Goal: Task Accomplishment & Management: Manage account settings

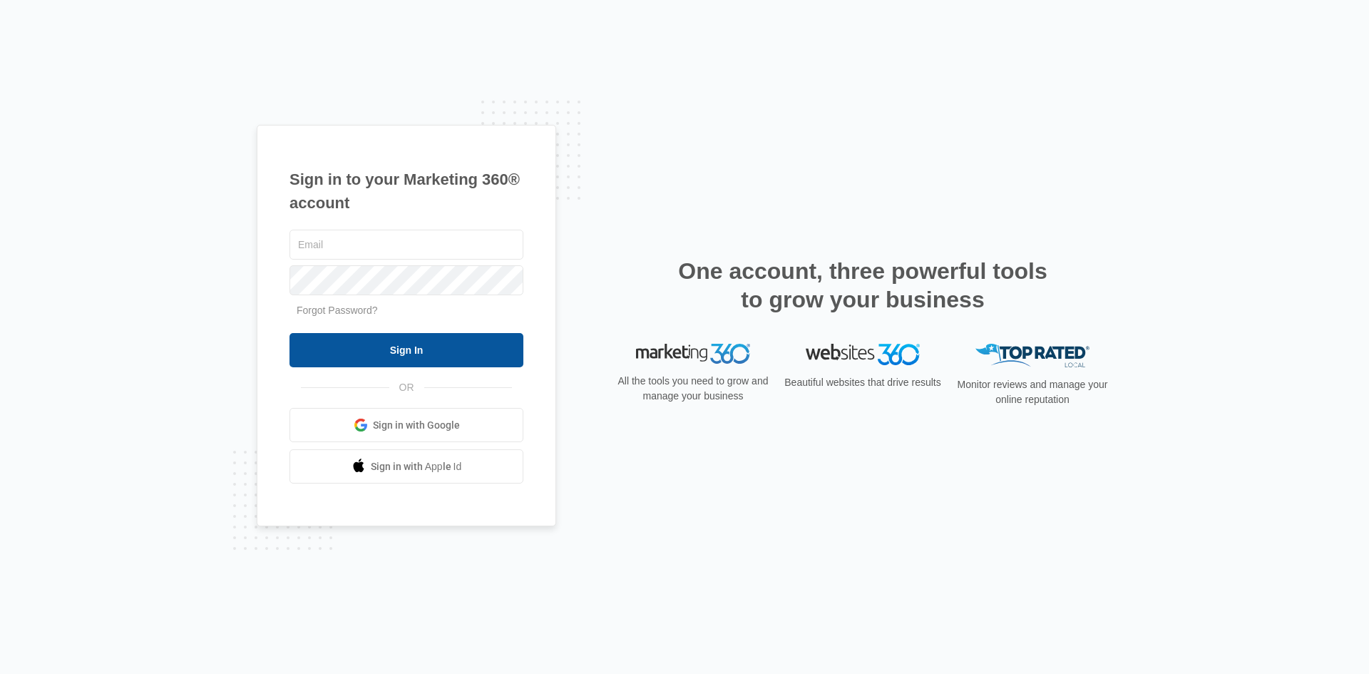
type input "[EMAIL_ADDRESS][DOMAIN_NAME]"
click at [384, 353] on input "Sign In" at bounding box center [406, 350] width 234 height 34
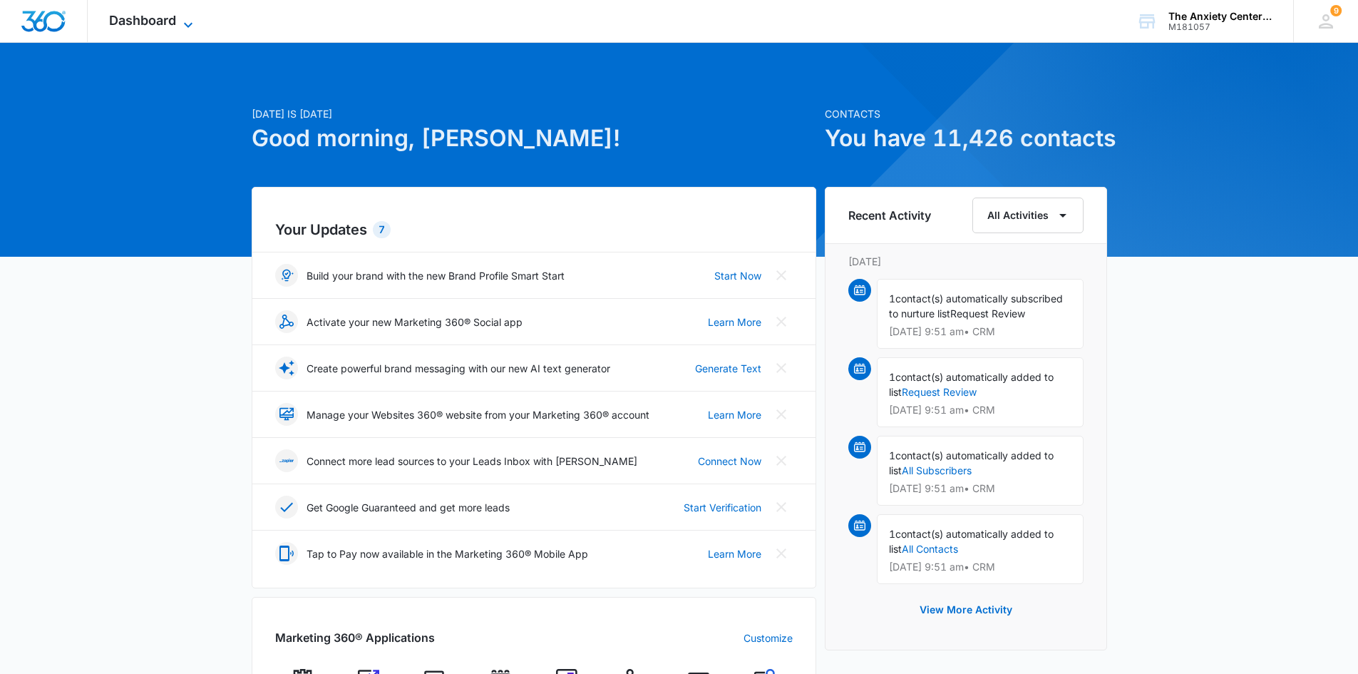
click at [188, 19] on icon at bounding box center [188, 24] width 17 height 17
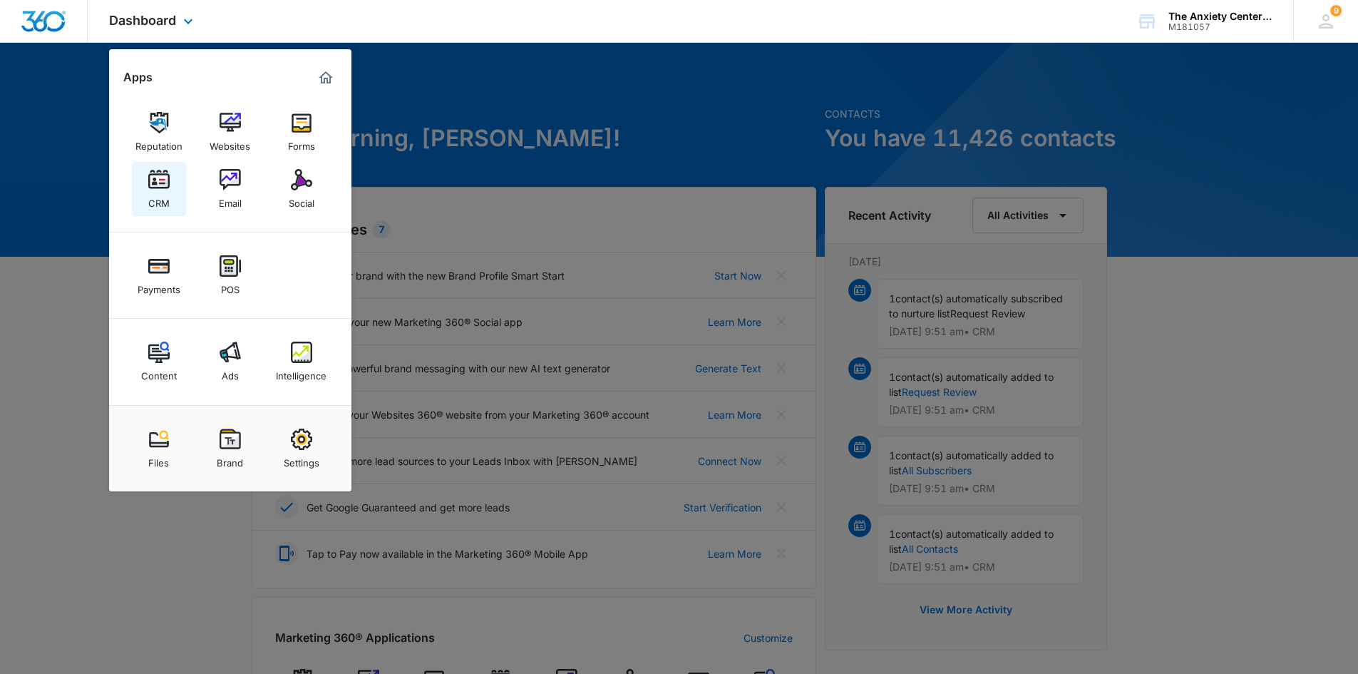
click at [152, 207] on div "CRM" at bounding box center [158, 199] width 21 height 19
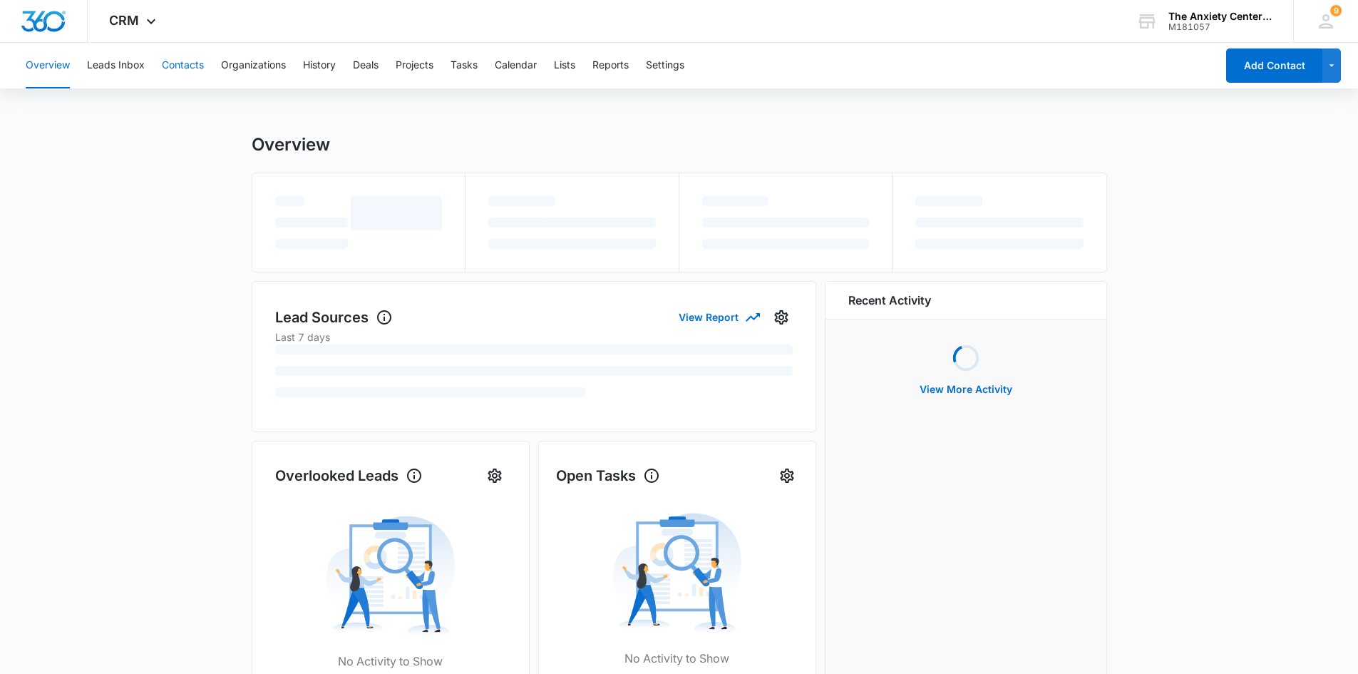
click at [178, 70] on button "Contacts" at bounding box center [183, 66] width 42 height 46
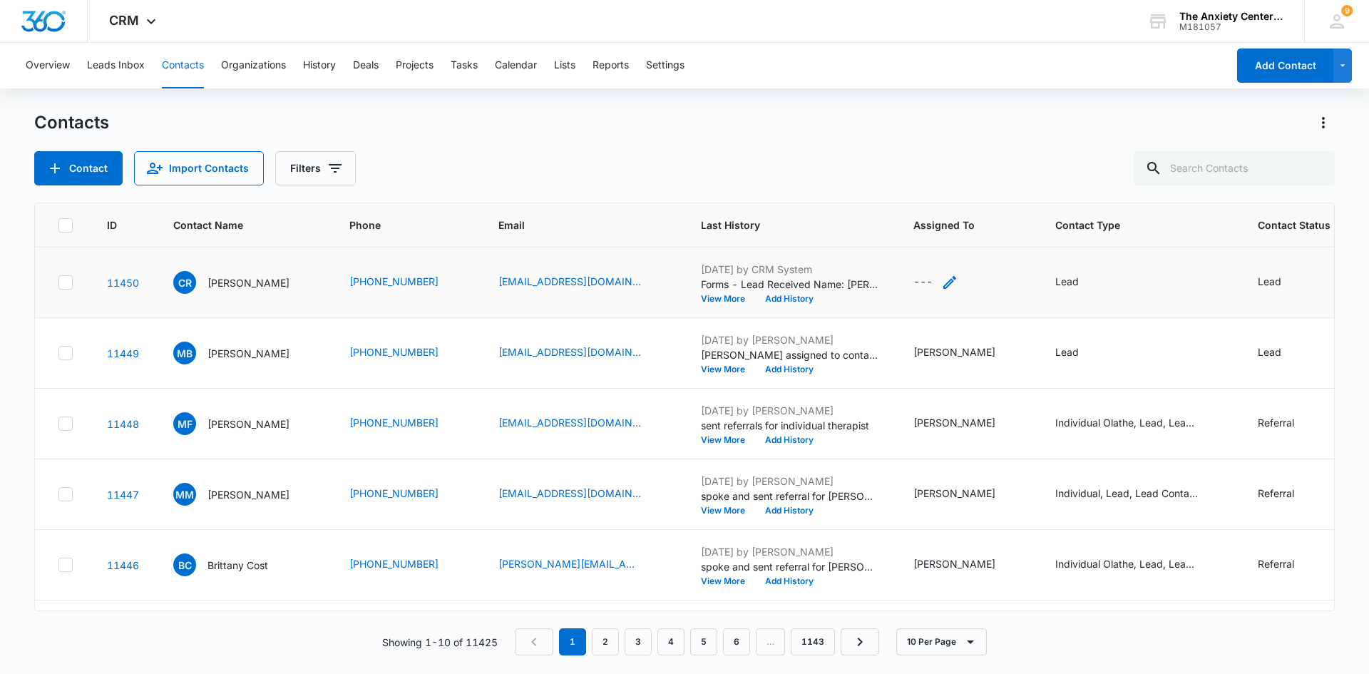
click at [948, 286] on icon "Assigned To - - Select to Edit Field" at bounding box center [949, 282] width 17 height 17
click at [938, 185] on div at bounding box center [913, 192] width 58 height 18
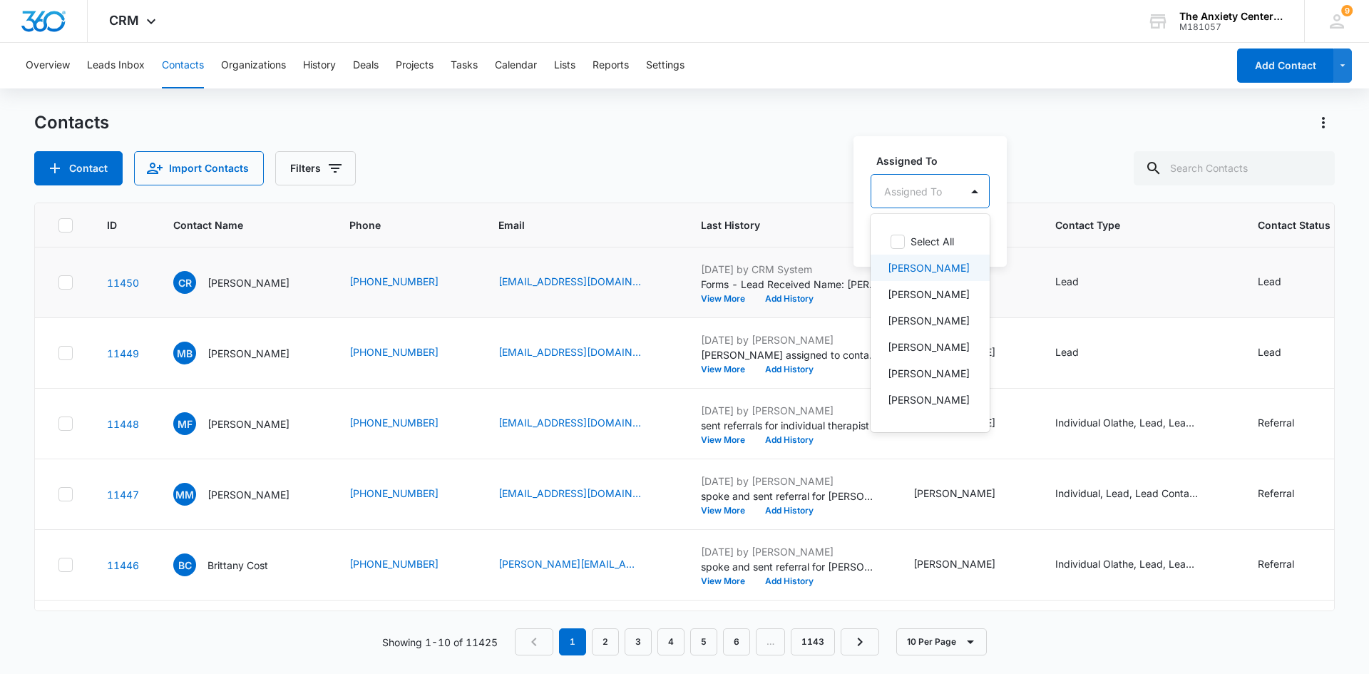
drag, startPoint x: 933, startPoint y: 270, endPoint x: 971, endPoint y: 210, distance: 71.2
click at [933, 270] on p "[PERSON_NAME]" at bounding box center [929, 267] width 82 height 15
click at [975, 159] on label "Assigned To" at bounding box center [957, 159] width 163 height 15
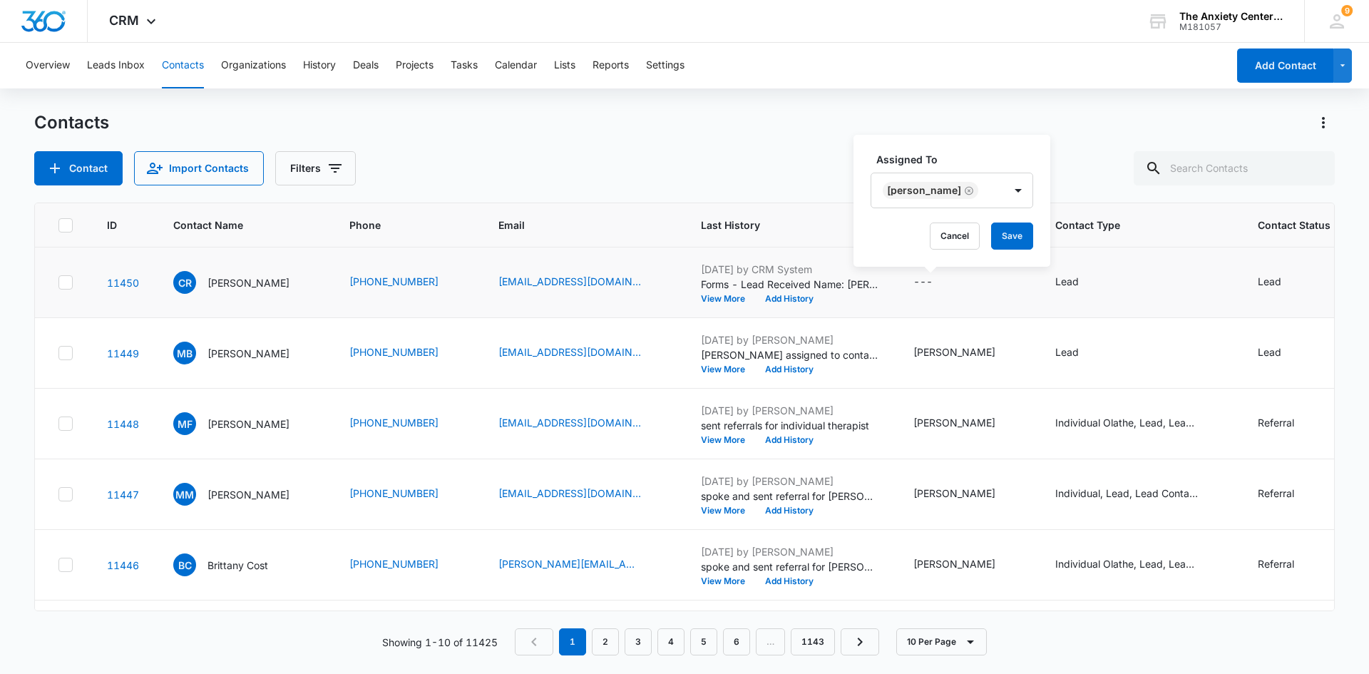
click at [1000, 254] on div "Assigned To [PERSON_NAME] Cancel Save" at bounding box center [951, 201] width 197 height 132
click at [1004, 232] on button "Save" at bounding box center [1012, 235] width 42 height 27
click at [139, 17] on div "CRM Apps Reputation Websites Forms CRM Email Social Payments POS Content Ads In…" at bounding box center [134, 21] width 93 height 42
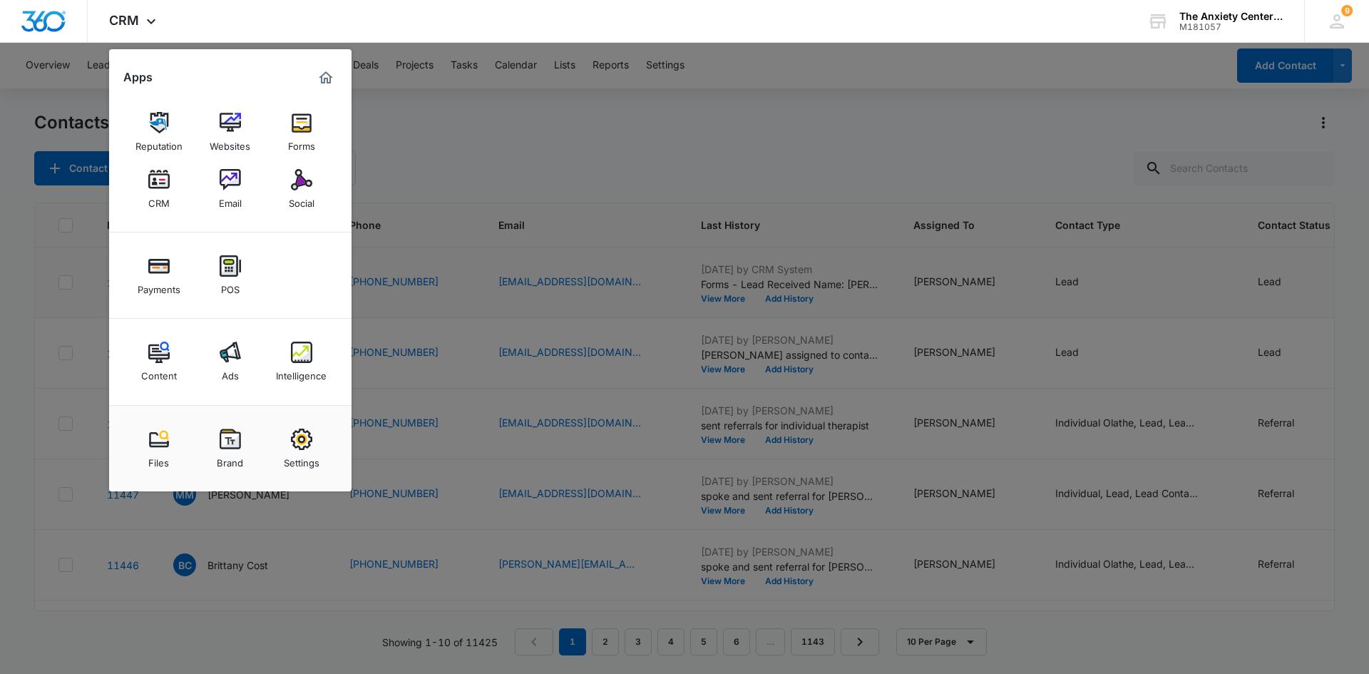
click at [303, 354] on img at bounding box center [301, 352] width 21 height 21
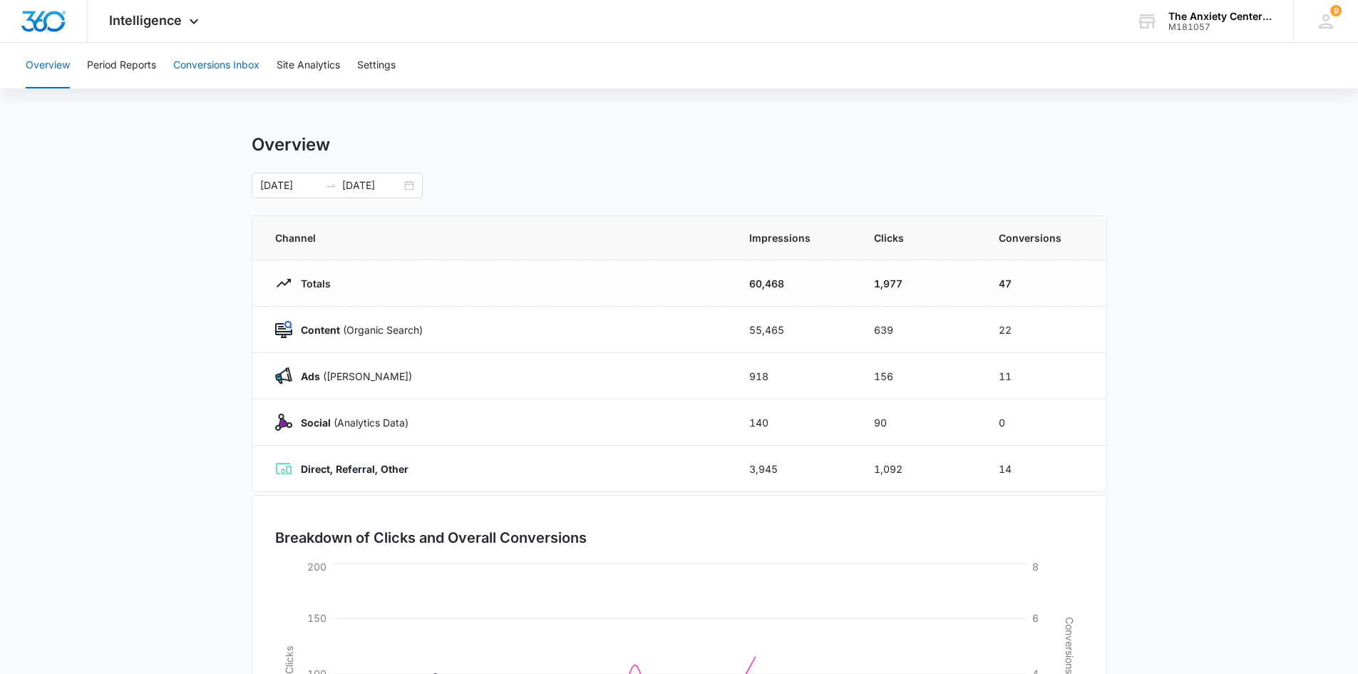
click at [210, 63] on button "Conversions Inbox" at bounding box center [216, 66] width 86 height 46
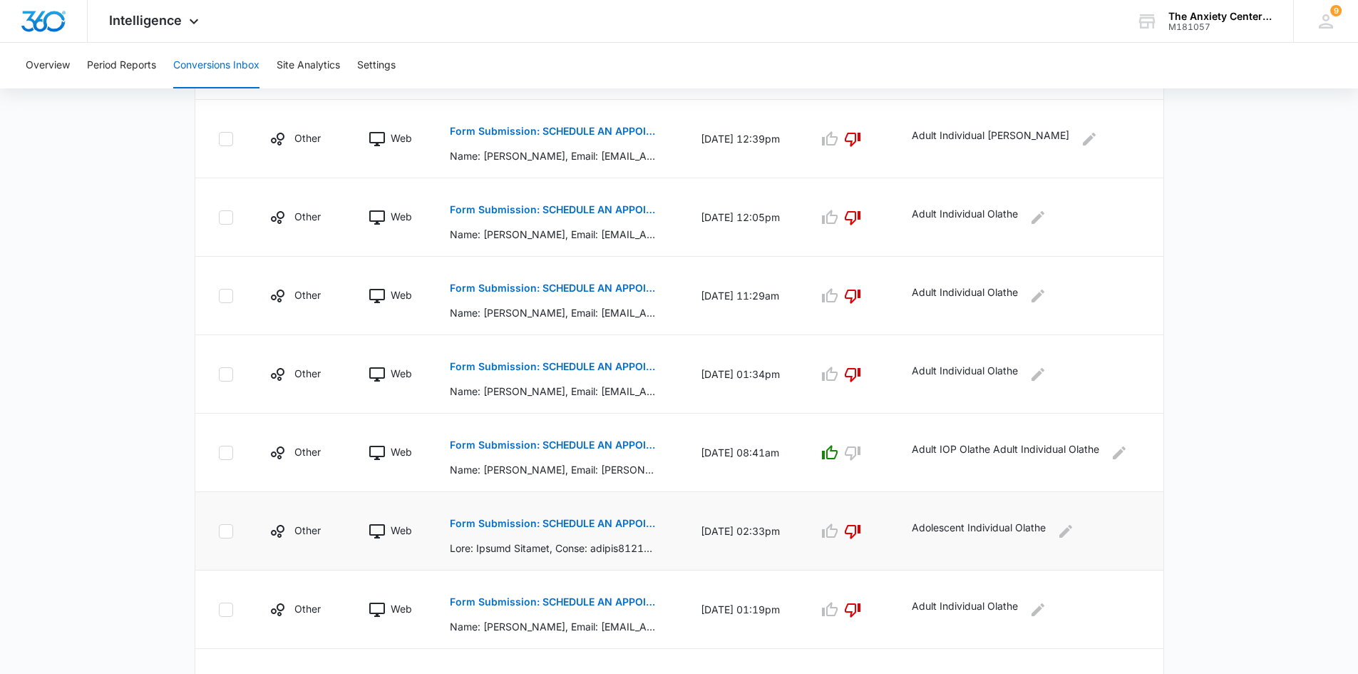
scroll to position [604, 0]
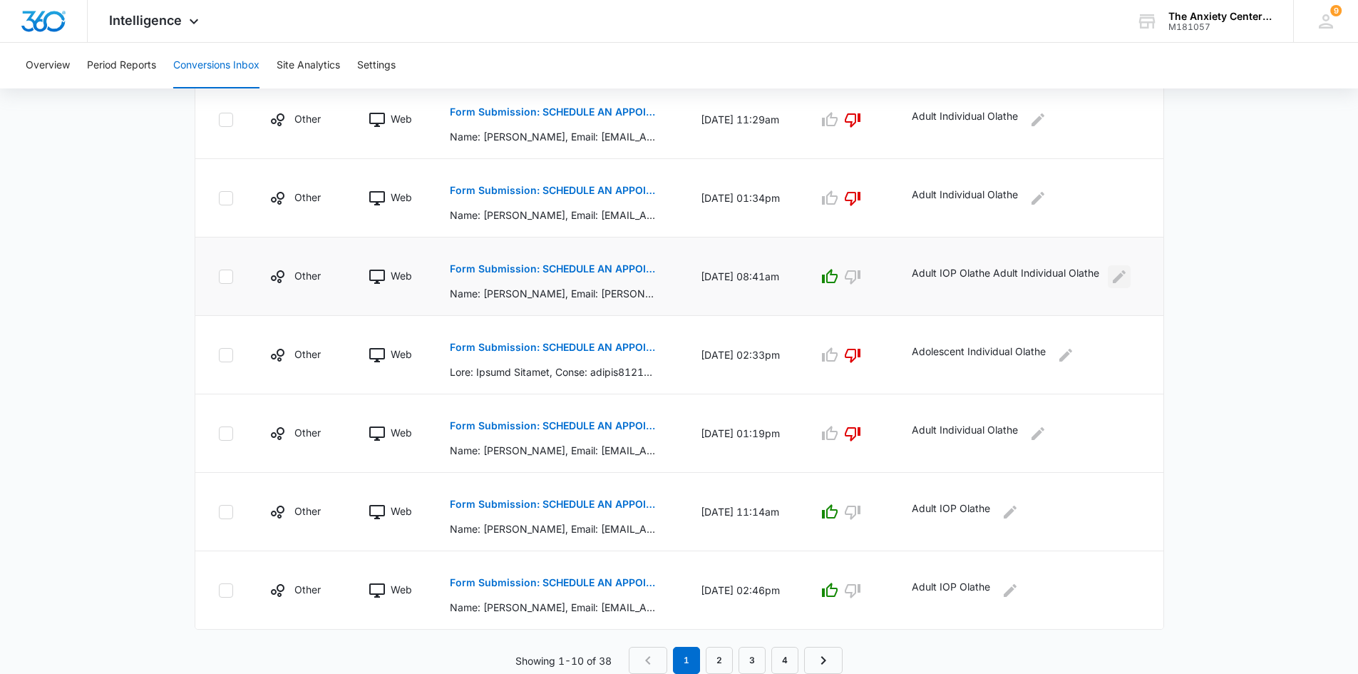
click at [1120, 278] on icon "Edit Comments" at bounding box center [1119, 276] width 17 height 17
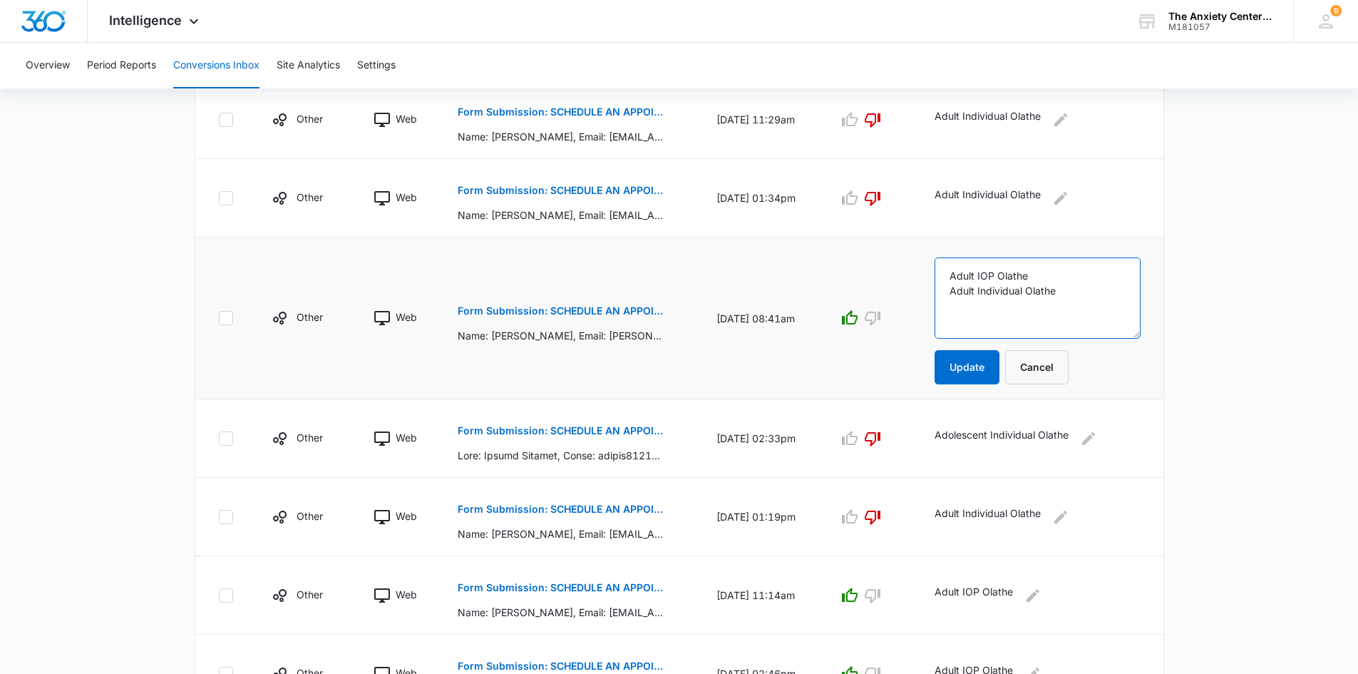
drag, startPoint x: 973, startPoint y: 275, endPoint x: 1038, endPoint y: 272, distance: 65.7
click at [1066, 274] on textarea "Adult IOP Olathe Adult Individual Olathe" at bounding box center [1037, 297] width 205 height 81
click at [1065, 359] on button "Cancel" at bounding box center [1036, 367] width 63 height 34
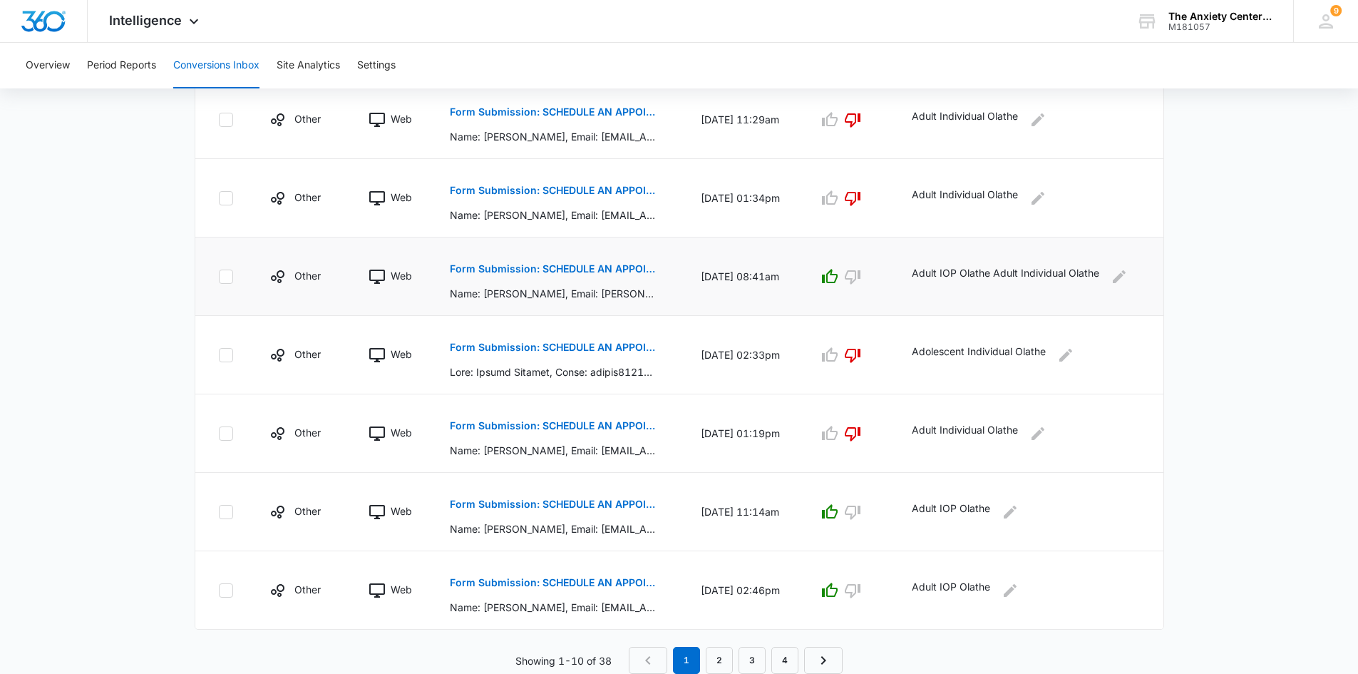
scroll to position [247, 0]
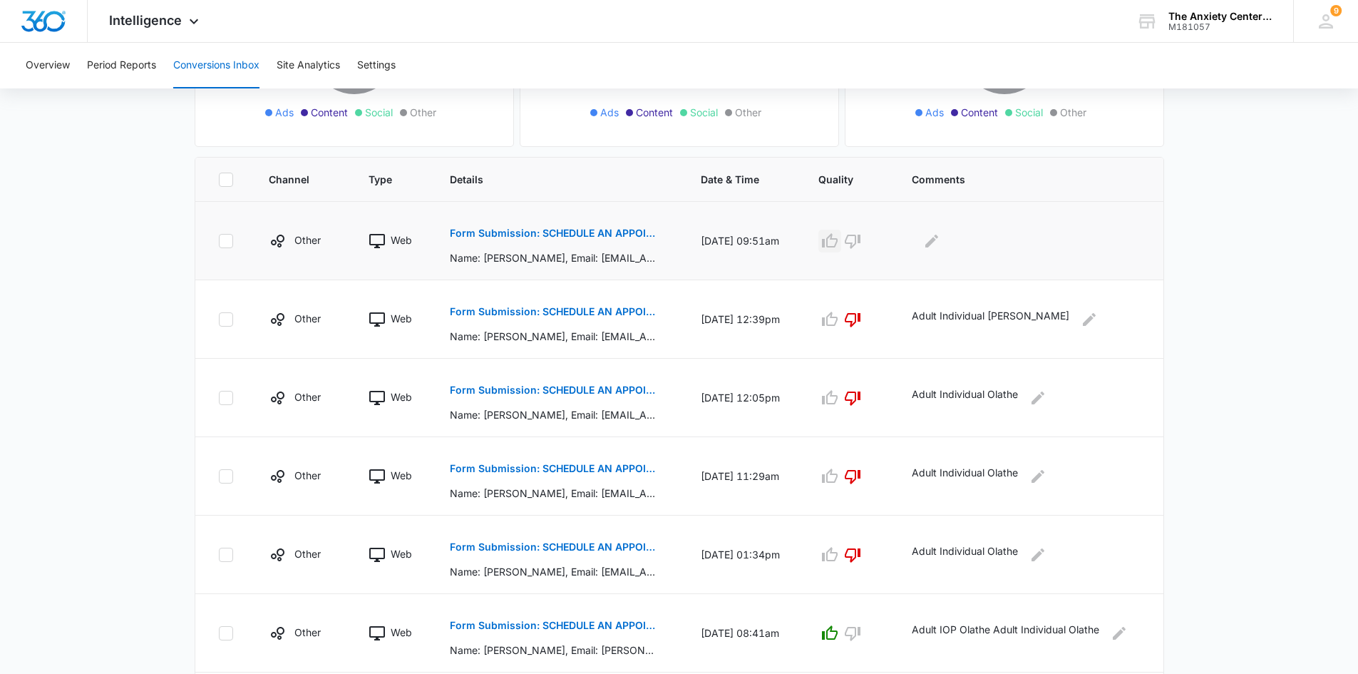
click at [838, 245] on icon "button" at bounding box center [829, 240] width 17 height 17
click at [938, 239] on icon "Edit Comments" at bounding box center [931, 240] width 17 height 17
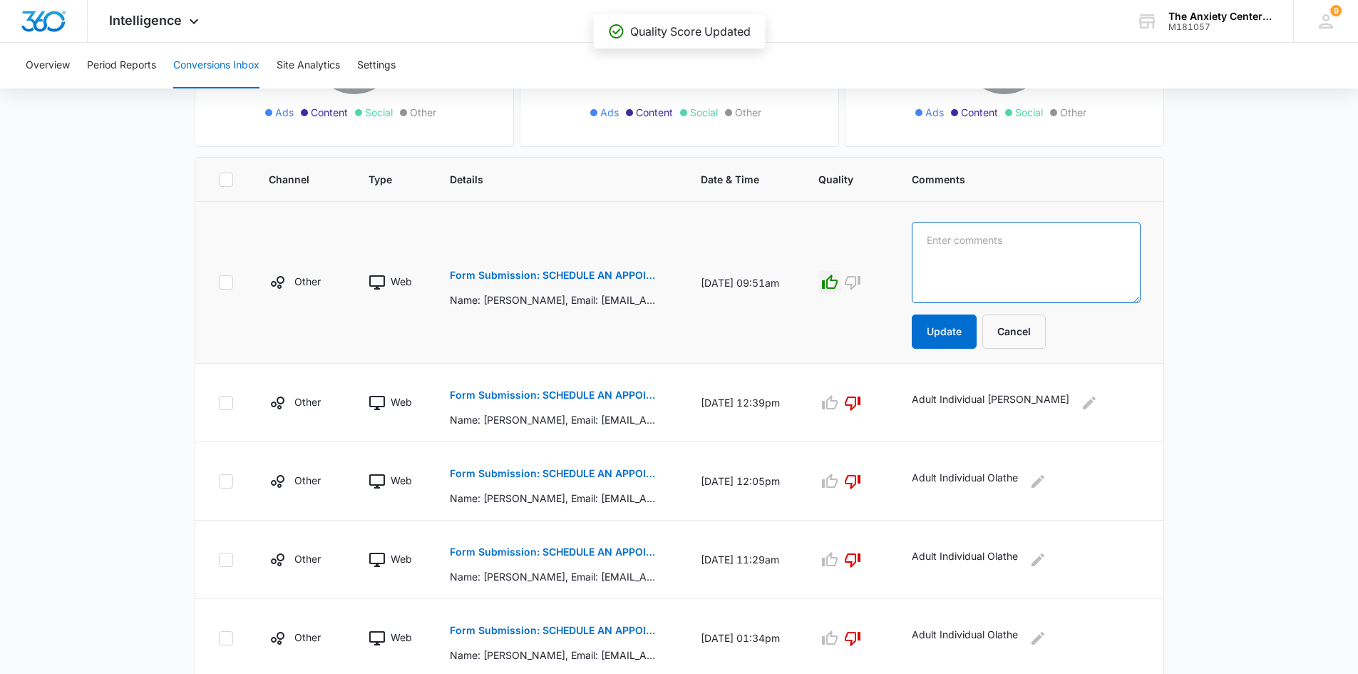
paste textarea "Adult IOP Olathe"
type textarea "Adult IOP Olathe"
click at [949, 332] on button "Update" at bounding box center [944, 331] width 65 height 34
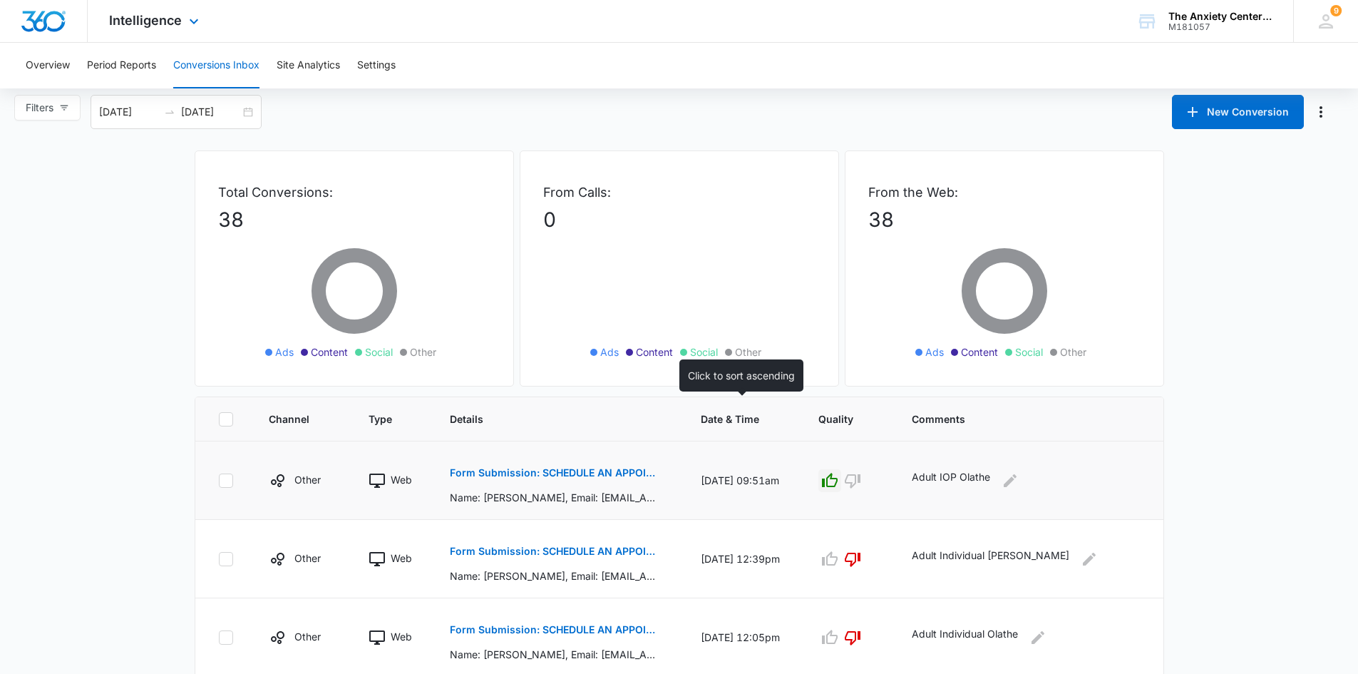
scroll to position [0, 0]
